Goal: Information Seeking & Learning: Learn about a topic

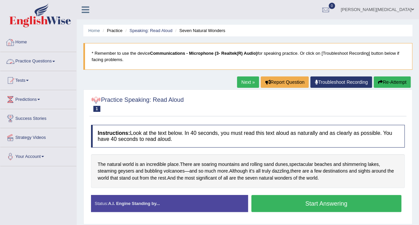
click at [55, 63] on link "Practice Questions" at bounding box center [38, 60] width 76 height 17
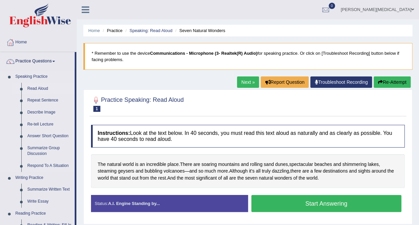
click at [40, 88] on link "Read Aloud" at bounding box center [49, 89] width 50 height 12
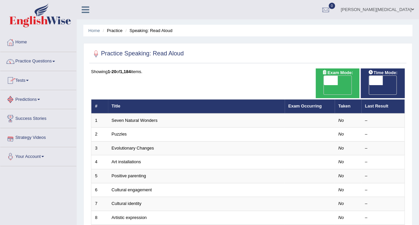
click at [24, 85] on link "Tests" at bounding box center [38, 79] width 76 height 17
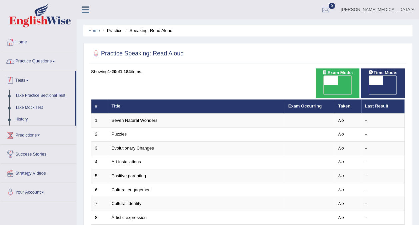
click at [35, 62] on link "Practice Questions" at bounding box center [38, 60] width 76 height 17
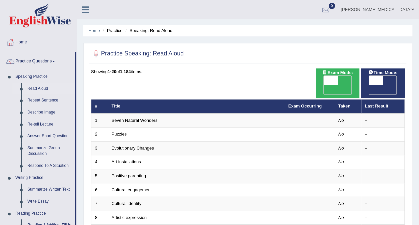
click at [55, 62] on link "Practice Questions" at bounding box center [37, 60] width 74 height 17
